Goal: Information Seeking & Learning: Learn about a topic

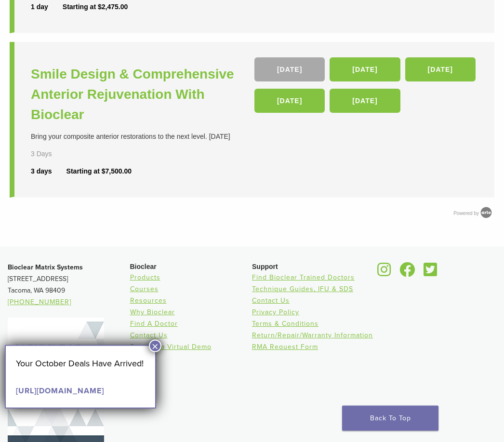
scroll to position [509, 0]
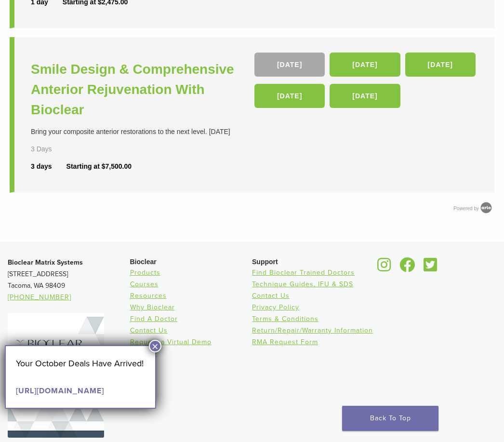
click at [150, 352] on button "×" at bounding box center [155, 346] width 13 height 13
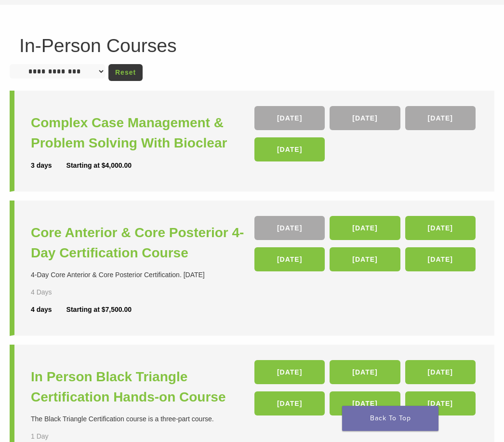
scroll to position [0, 0]
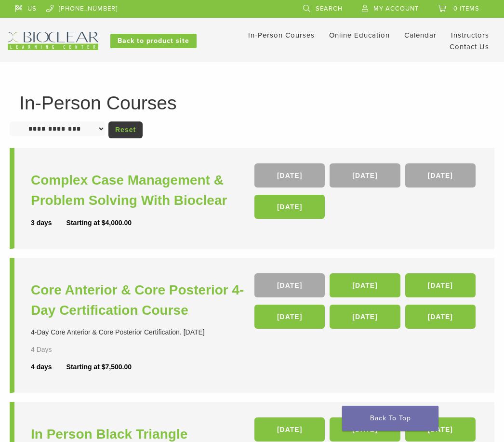
click at [279, 37] on link "In-Person Courses" at bounding box center [281, 35] width 66 height 9
click at [0, 0] on link "Self Guided" at bounding box center [0, 0] width 0 height 0
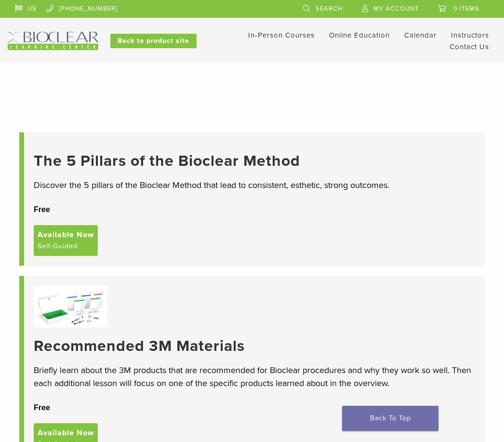
click at [0, 0] on link "Interactive" at bounding box center [0, 0] width 0 height 0
